Goal: Task Accomplishment & Management: Complete application form

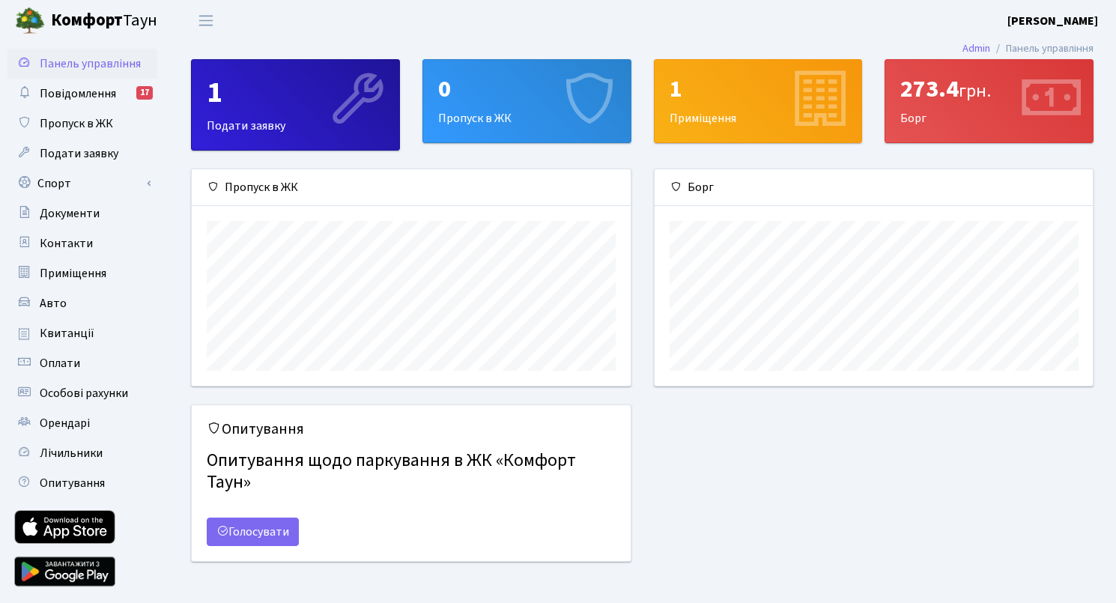
scroll to position [216, 438]
click at [204, 22] on span "Переключити навігацію" at bounding box center [206, 20] width 22 height 17
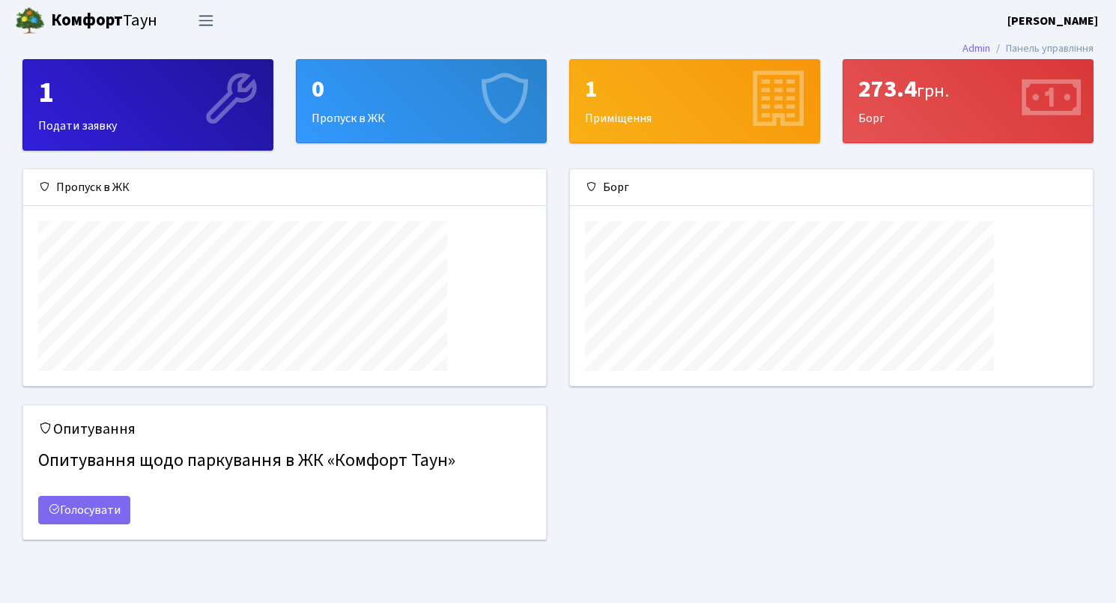
scroll to position [216, 522]
click at [205, 25] on span "Переключити навігацію" at bounding box center [206, 20] width 22 height 17
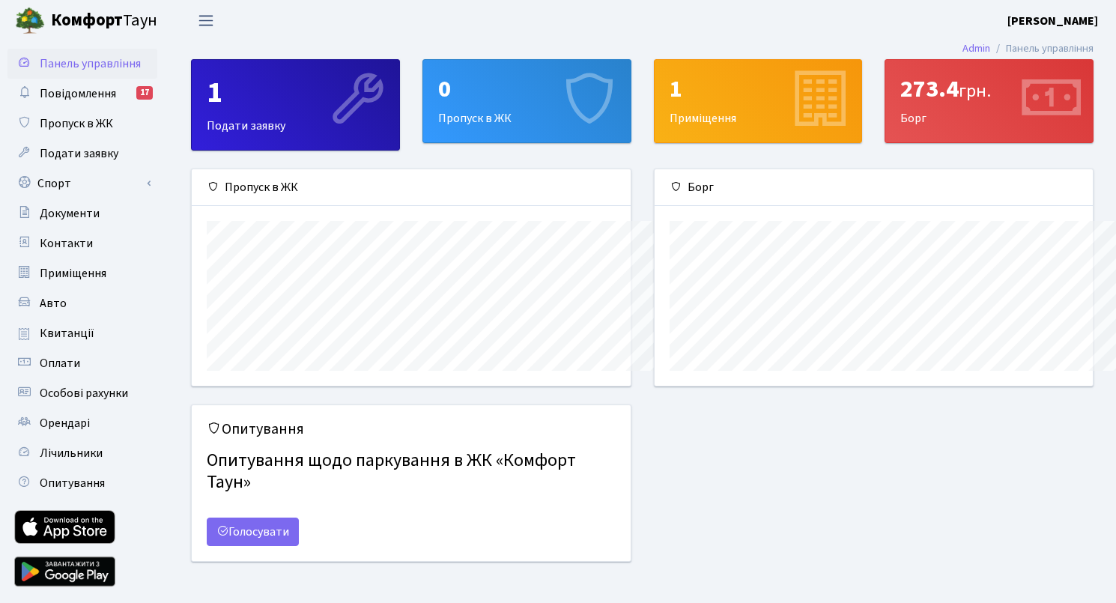
scroll to position [748888, 748666]
click at [61, 424] on span "Орендарі" at bounding box center [65, 423] width 50 height 16
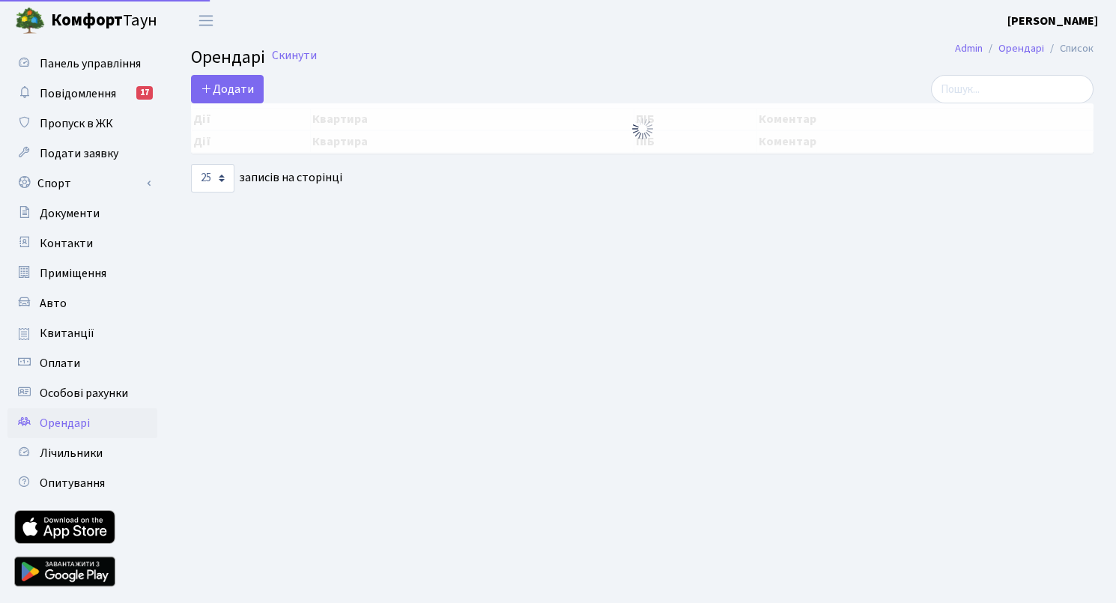
select select "25"
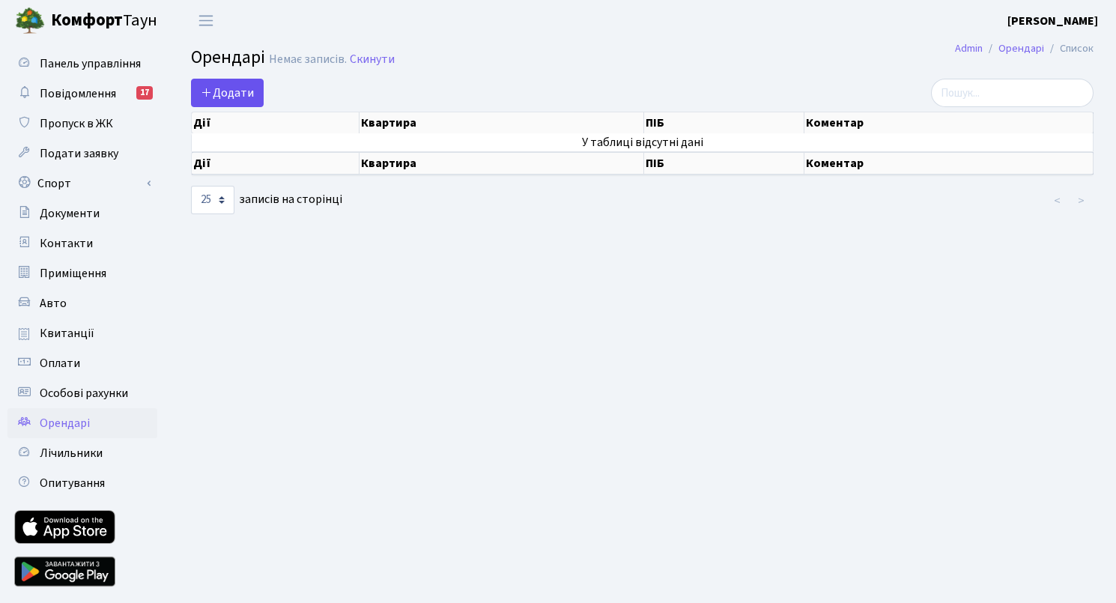
click at [229, 95] on span "Додати" at bounding box center [227, 93] width 53 height 16
